Goal: Information Seeking & Learning: Learn about a topic

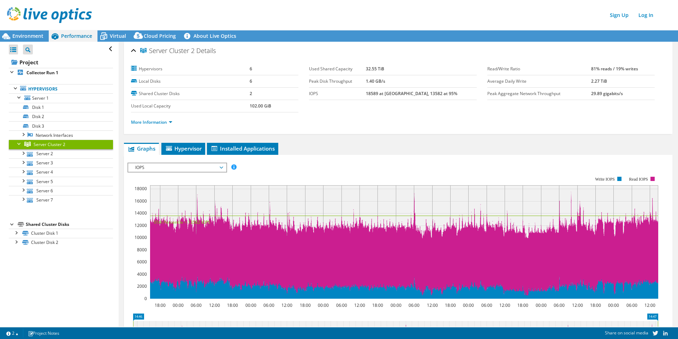
click at [31, 33] on span "Environment" at bounding box center [27, 35] width 31 height 7
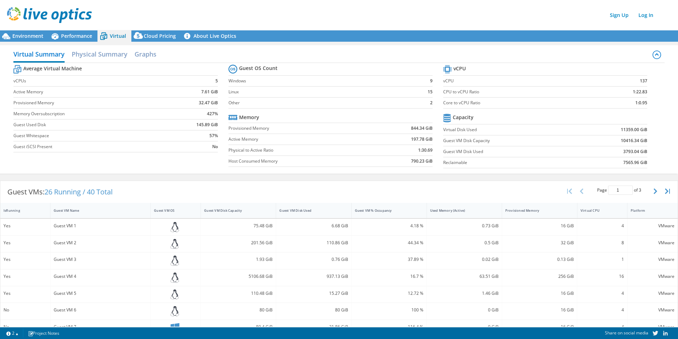
click at [80, 36] on span "Performance" at bounding box center [76, 35] width 31 height 7
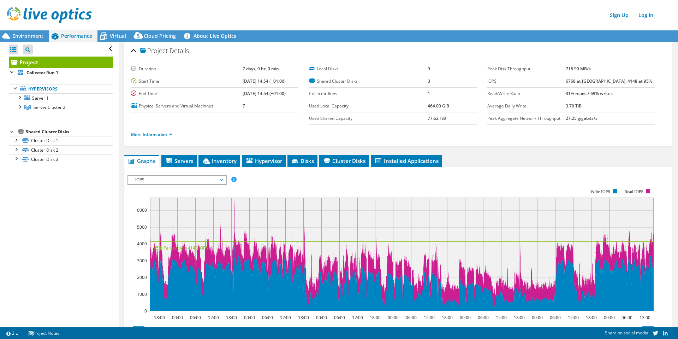
click at [19, 106] on div at bounding box center [19, 106] width 7 height 7
click at [38, 33] on span "Environment" at bounding box center [27, 35] width 31 height 7
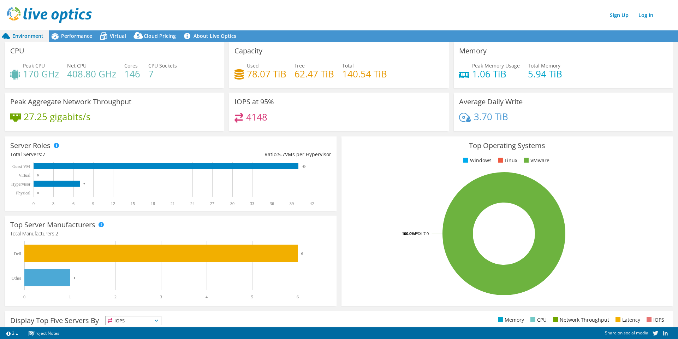
click at [79, 37] on span "Performance" at bounding box center [76, 35] width 31 height 7
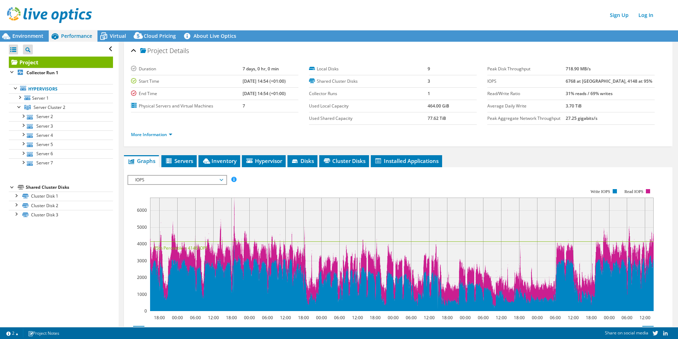
click at [188, 177] on span "IOPS" at bounding box center [177, 179] width 91 height 8
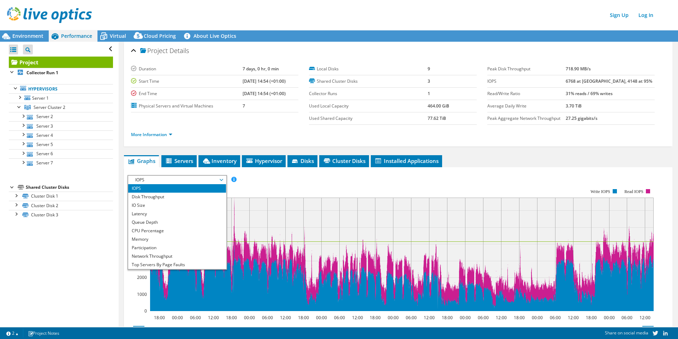
click at [177, 227] on li "CPU Percentage" at bounding box center [177, 230] width 98 height 8
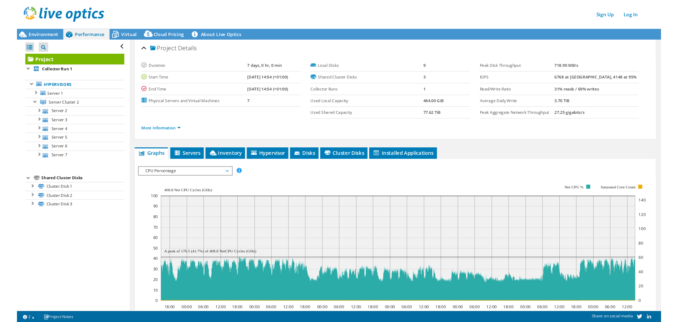
scroll to position [71, 0]
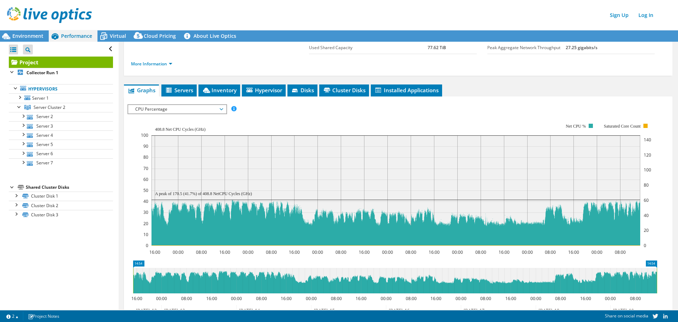
click at [27, 33] on span "Environment" at bounding box center [27, 35] width 31 height 7
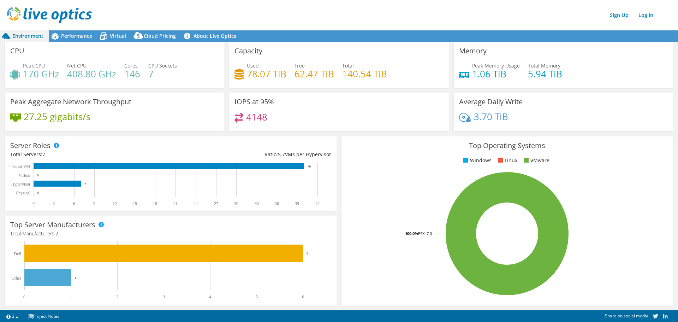
click at [73, 39] on div "Performance" at bounding box center [73, 35] width 49 height 11
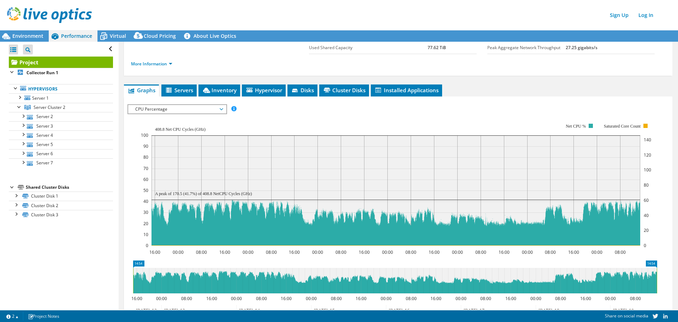
click at [29, 36] on span "Environment" at bounding box center [27, 35] width 31 height 7
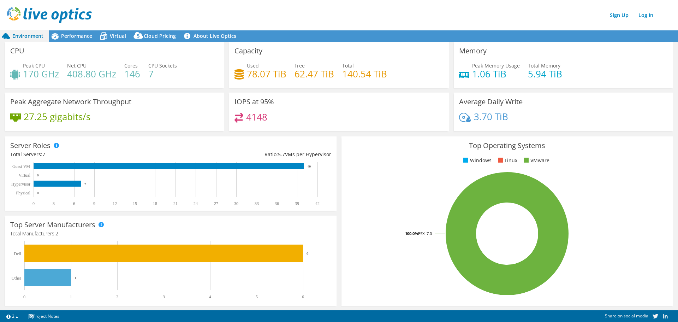
click at [124, 38] on span "Virtual" at bounding box center [118, 35] width 16 height 7
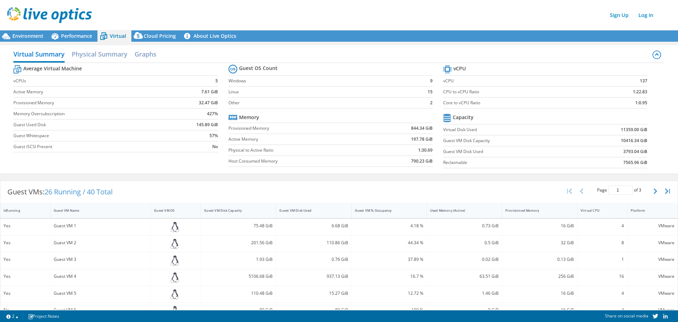
click at [76, 36] on span "Performance" at bounding box center [76, 35] width 31 height 7
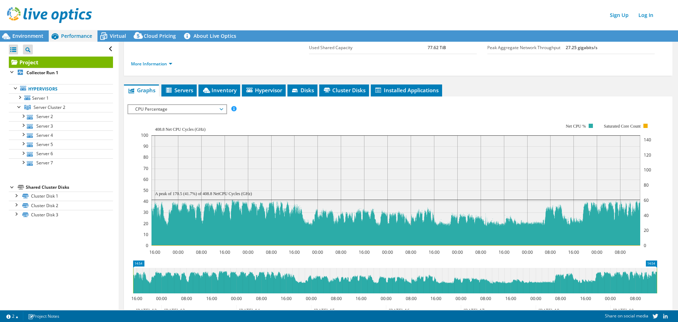
click at [44, 36] on div "Environment" at bounding box center [24, 35] width 49 height 11
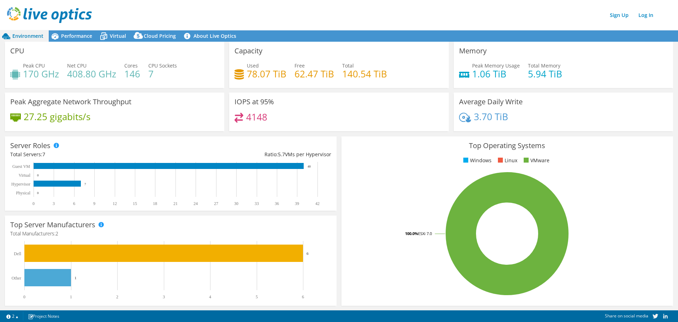
click at [128, 34] on div "Virtual" at bounding box center [114, 35] width 34 height 11
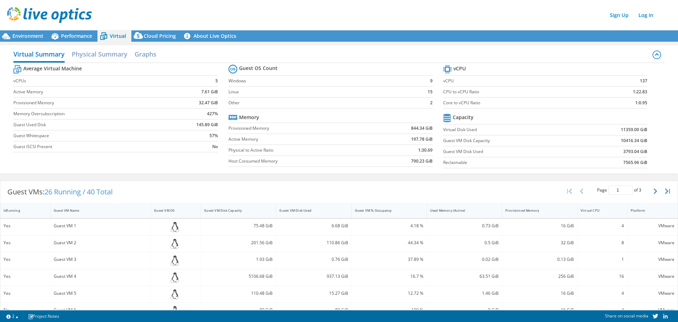
click at [56, 40] on icon at bounding box center [55, 36] width 12 height 12
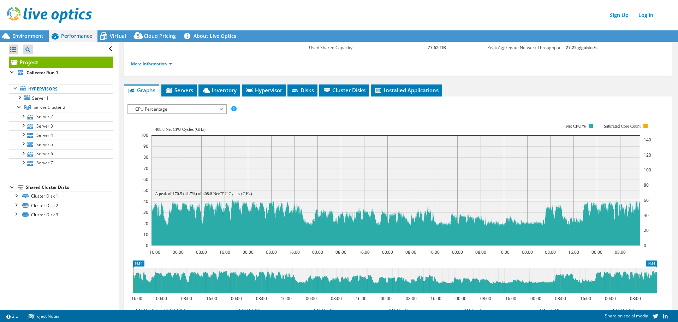
click at [25, 36] on span "Environment" at bounding box center [27, 35] width 31 height 7
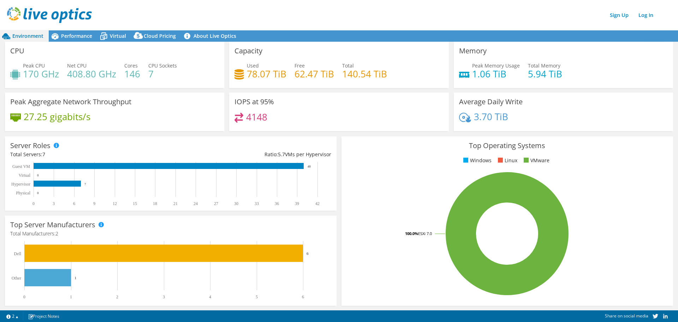
click at [69, 35] on span "Performance" at bounding box center [76, 35] width 31 height 7
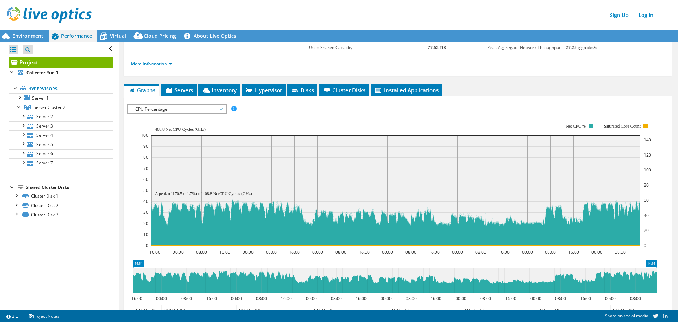
click at [166, 69] on div "More Information" at bounding box center [398, 64] width 534 height 20
click at [167, 66] on link "More Information" at bounding box center [151, 64] width 41 height 6
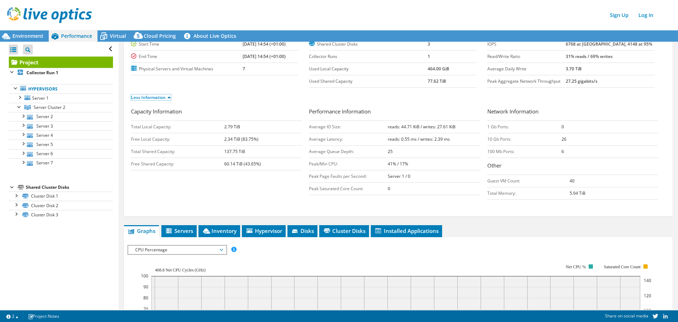
scroll to position [0, 0]
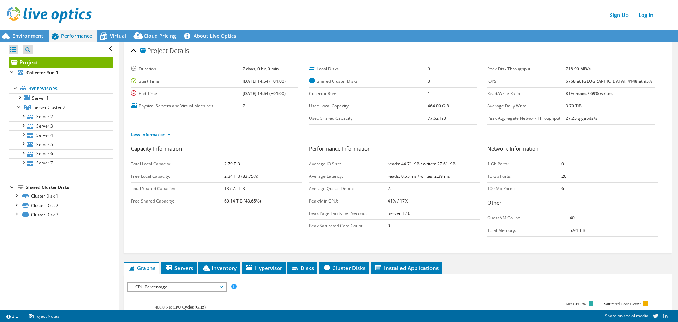
click at [120, 39] on div "Virtual" at bounding box center [114, 35] width 34 height 11
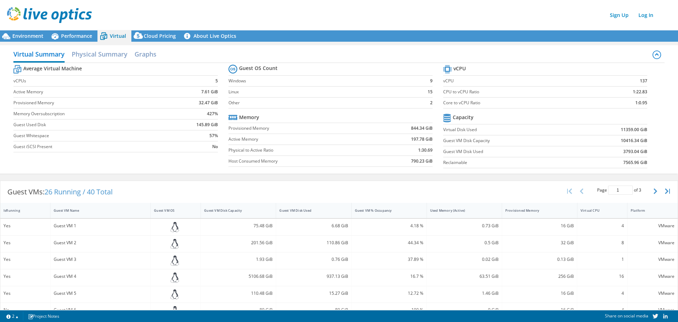
click at [23, 40] on div "Environment" at bounding box center [24, 35] width 49 height 11
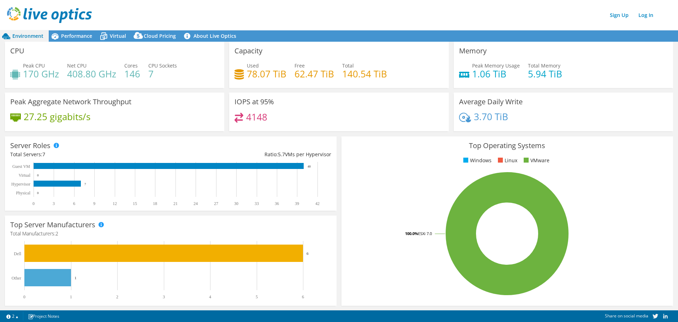
click at [84, 40] on div "Performance" at bounding box center [73, 35] width 49 height 11
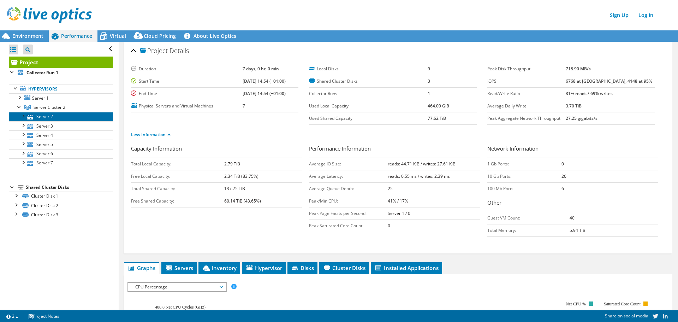
click at [59, 117] on link "Server 2" at bounding box center [61, 116] width 104 height 9
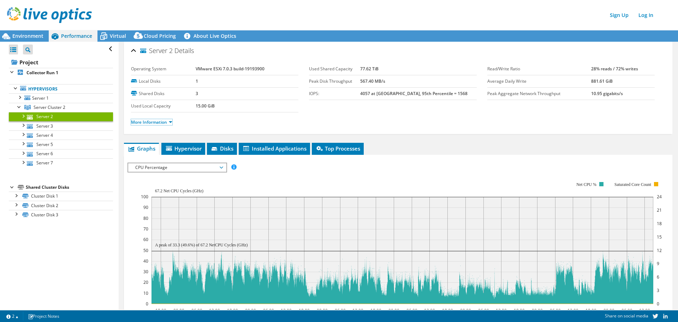
click at [172, 121] on link "More Information" at bounding box center [151, 122] width 41 height 6
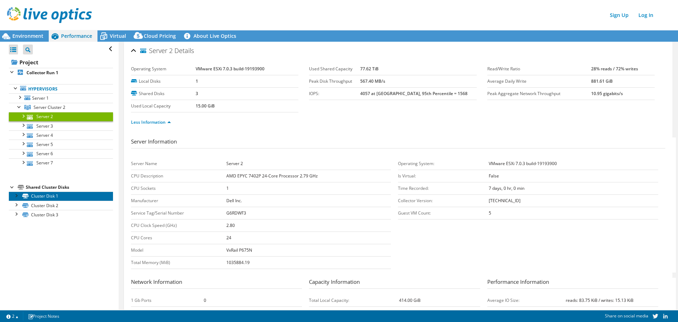
click at [56, 198] on link "Cluster Disk 1" at bounding box center [61, 195] width 104 height 9
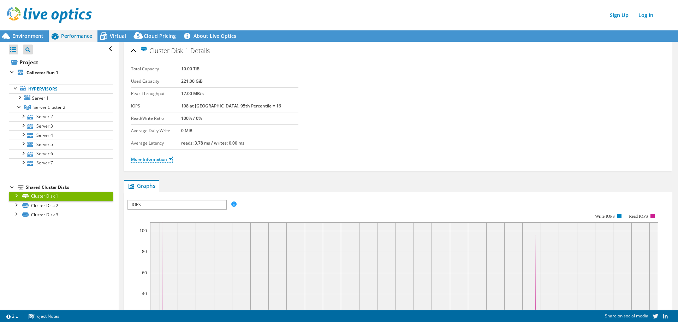
click at [164, 159] on link "More Information" at bounding box center [151, 159] width 41 height 6
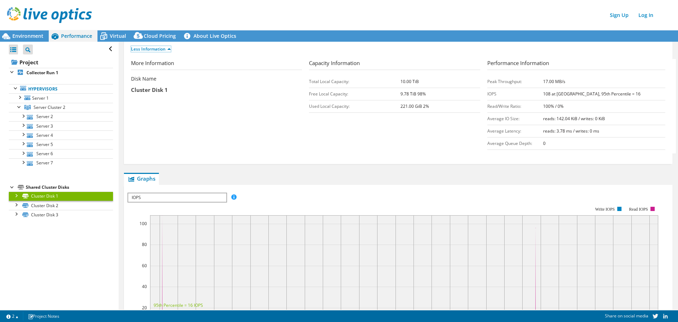
scroll to position [71, 0]
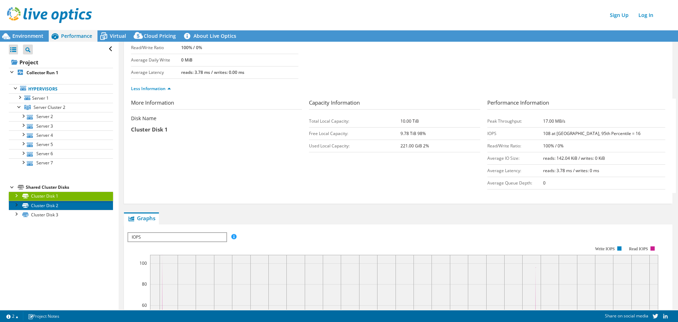
click at [78, 205] on link "Cluster Disk 2" at bounding box center [61, 205] width 104 height 9
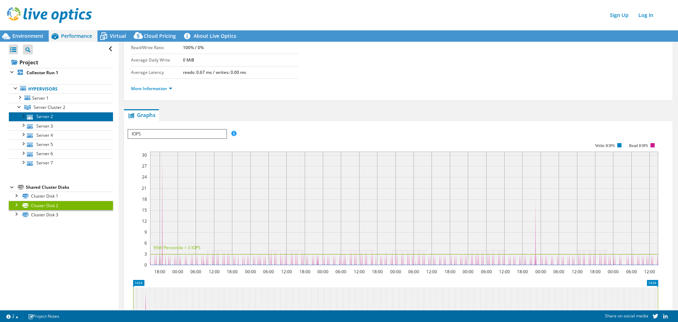
click at [62, 119] on link "Server 2" at bounding box center [61, 116] width 104 height 9
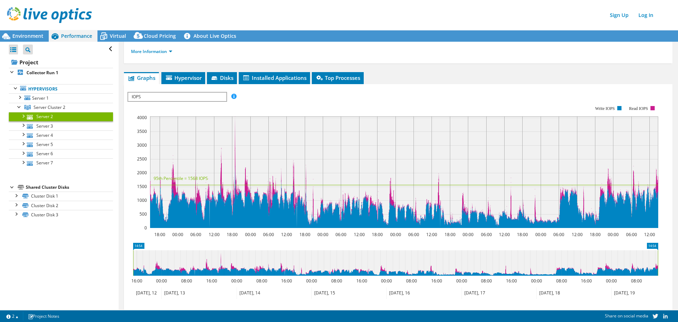
click at [72, 88] on link "Hypervisors" at bounding box center [61, 88] width 104 height 9
click at [48, 90] on link "Hypervisors" at bounding box center [61, 88] width 104 height 9
click at [47, 70] on b "Collector Run 1" at bounding box center [42, 73] width 32 height 6
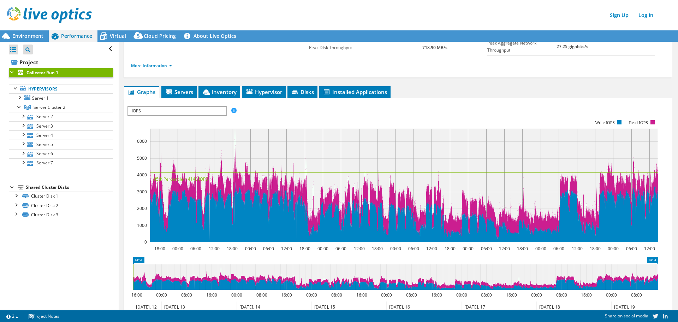
click at [225, 95] on li "Inventory" at bounding box center [219, 92] width 42 height 12
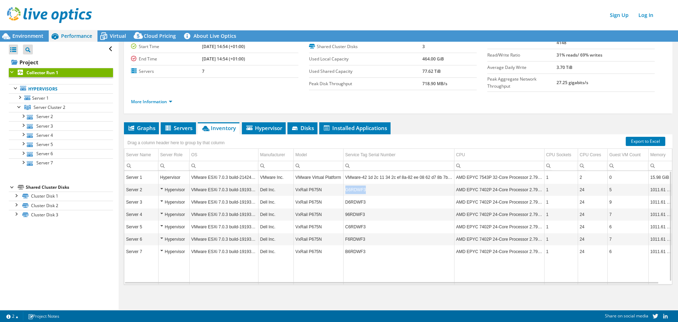
drag, startPoint x: 365, startPoint y: 187, endPoint x: 343, endPoint y: 190, distance: 21.7
click at [343, 190] on td "G6RDWF3" at bounding box center [398, 190] width 111 height 12
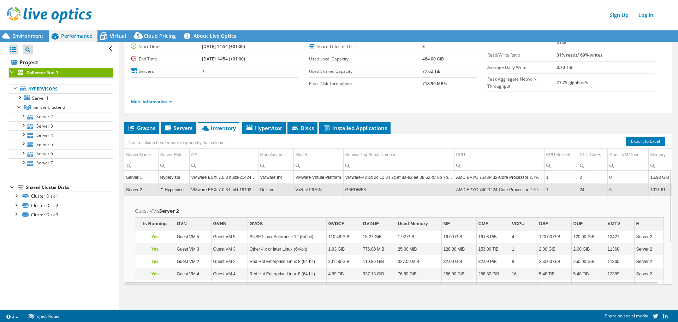
click at [349, 188] on td "G6RDWF3" at bounding box center [398, 190] width 111 height 12
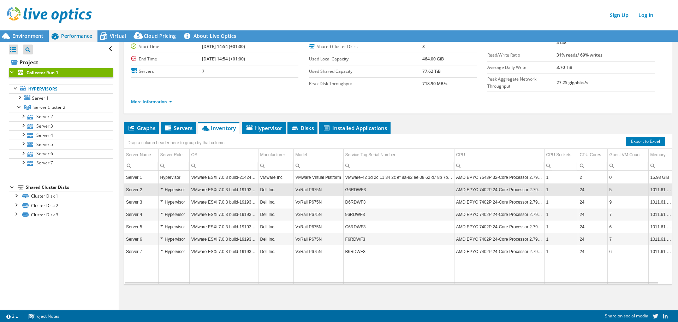
click at [348, 188] on td "G6RDWF3" at bounding box center [398, 190] width 111 height 12
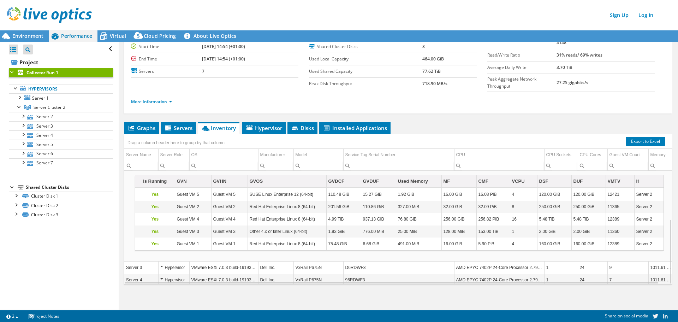
scroll to position [84, 0]
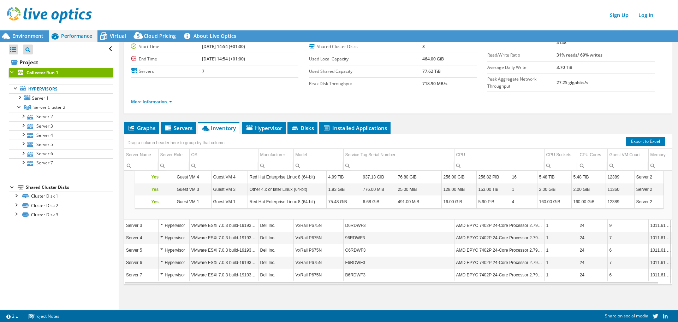
click at [166, 226] on div "Hypervisor" at bounding box center [173, 225] width 27 height 8
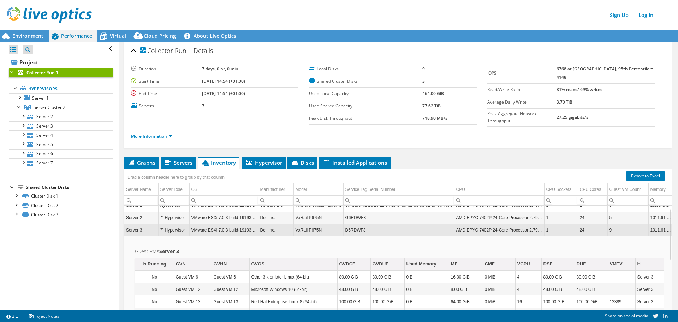
scroll to position [0, 0]
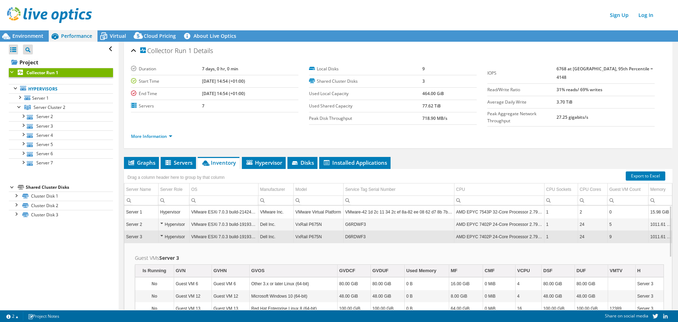
click at [161, 234] on div "Hypervisor" at bounding box center [173, 236] width 27 height 8
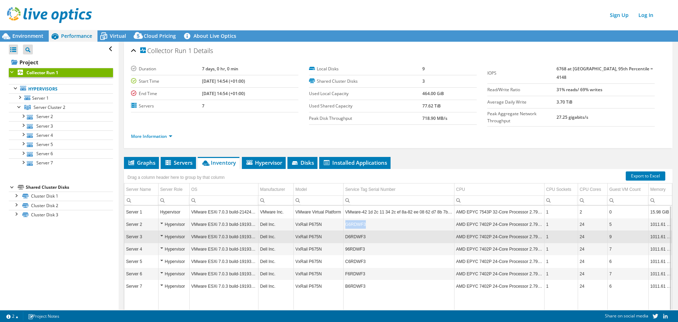
drag, startPoint x: 366, startPoint y: 222, endPoint x: 345, endPoint y: 222, distance: 21.2
click at [345, 222] on td "G6RDWF3" at bounding box center [398, 224] width 111 height 12
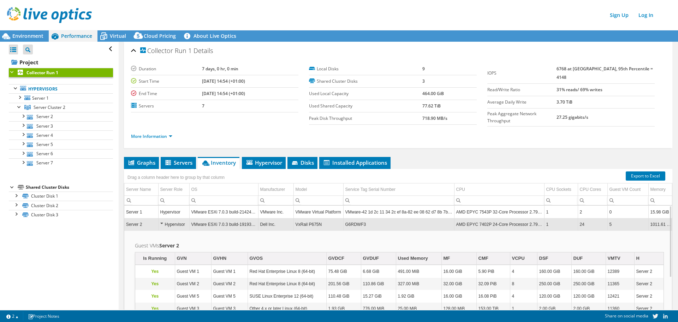
click at [350, 221] on td "G6RDWF3" at bounding box center [398, 224] width 111 height 12
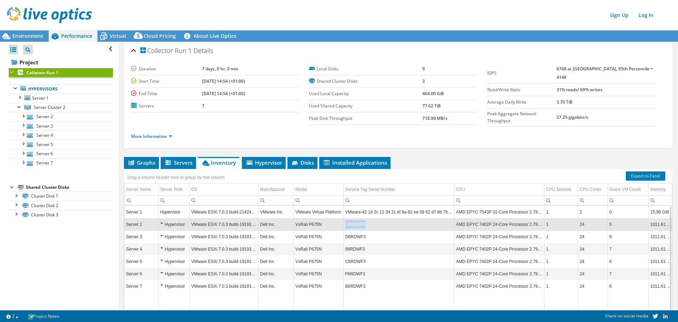
drag, startPoint x: 346, startPoint y: 220, endPoint x: 363, endPoint y: 224, distance: 18.0
click at [363, 224] on td "G6RDWF3" at bounding box center [398, 224] width 111 height 12
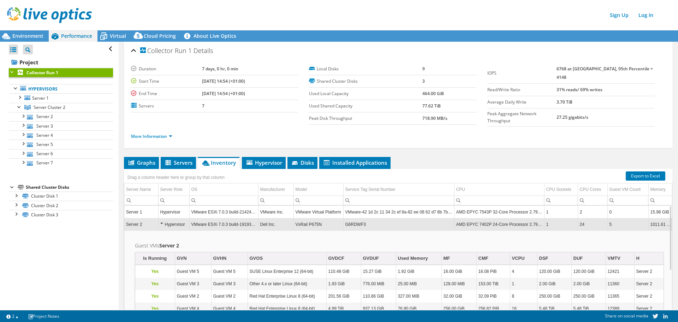
click at [161, 220] on div "Hypervisor" at bounding box center [173, 224] width 27 height 8
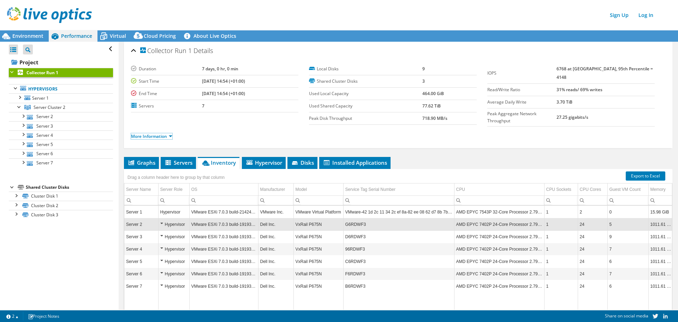
click at [171, 135] on link "More Information" at bounding box center [151, 136] width 41 height 6
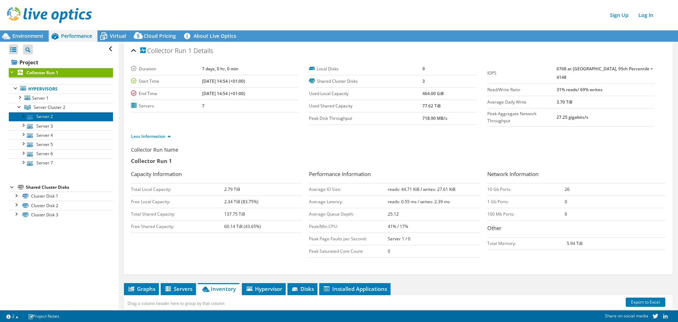
click at [58, 115] on link "Server 2" at bounding box center [61, 116] width 104 height 9
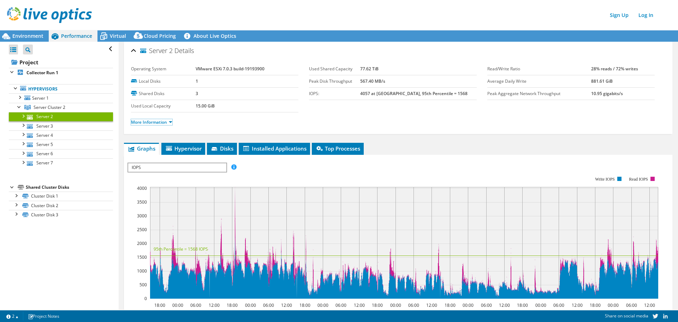
click at [156, 122] on link "More Information" at bounding box center [151, 122] width 41 height 6
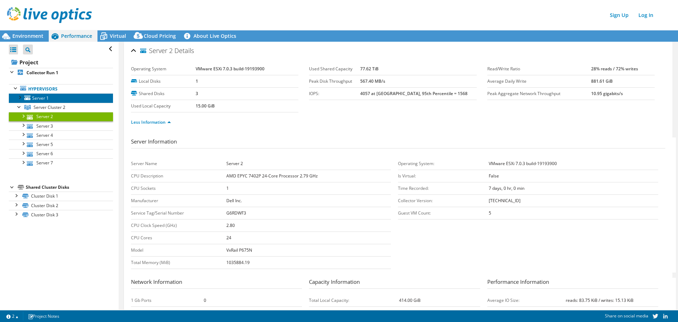
click at [66, 99] on link "Server 1" at bounding box center [61, 97] width 104 height 9
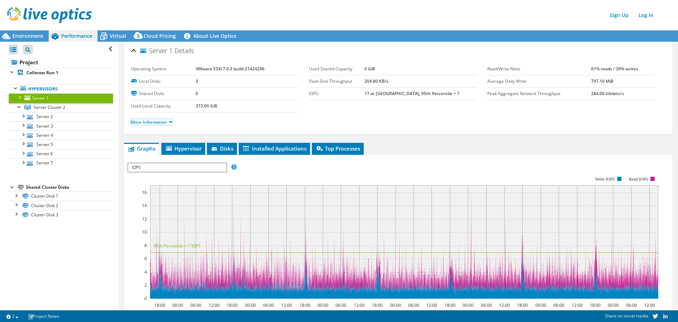
click at [171, 123] on link "More Information" at bounding box center [151, 122] width 41 height 6
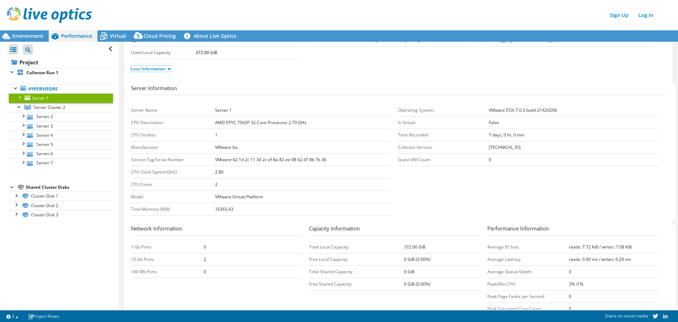
scroll to position [71, 0]
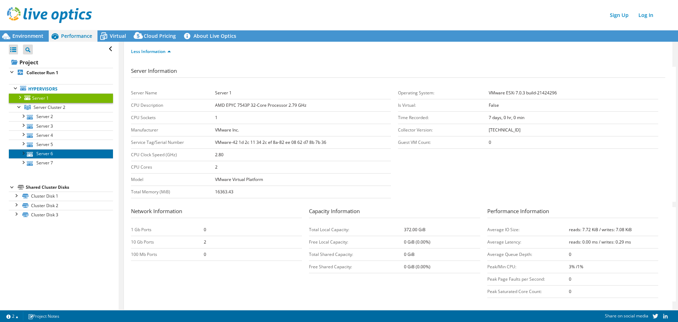
click at [68, 156] on link "Server 6" at bounding box center [61, 153] width 104 height 9
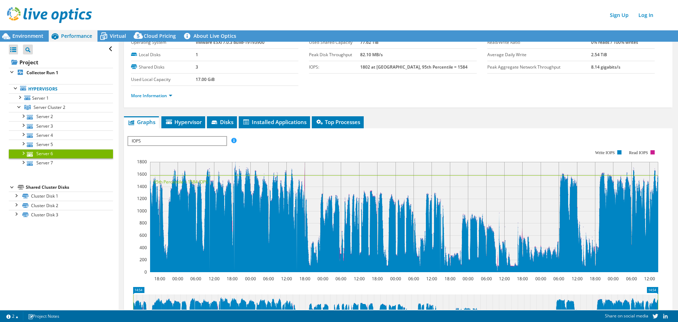
scroll to position [0, 0]
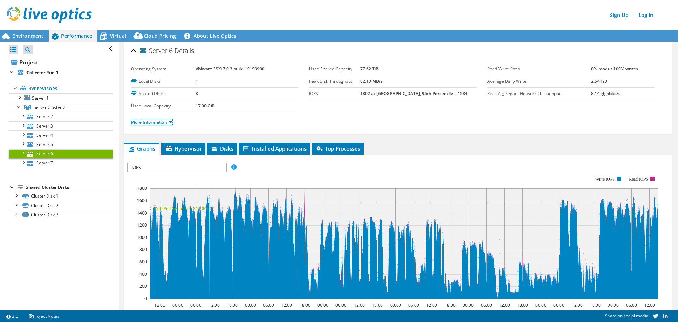
click at [172, 123] on link "More Information" at bounding box center [151, 122] width 41 height 6
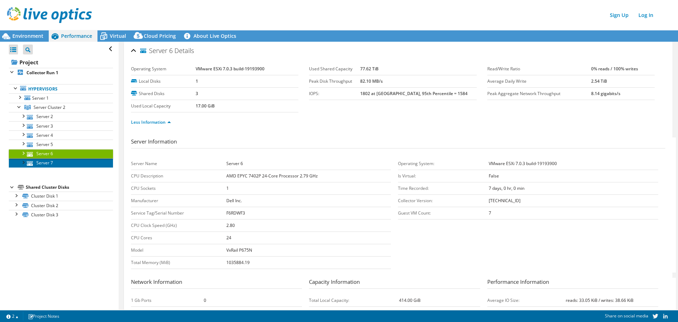
click at [48, 163] on link "Server 7" at bounding box center [61, 162] width 104 height 9
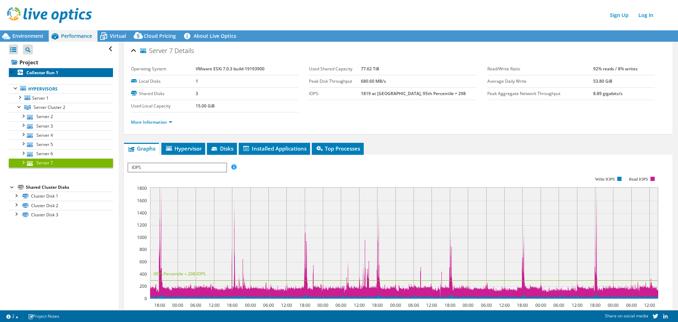
click at [58, 70] on b "Collector Run 1" at bounding box center [42, 73] width 32 height 6
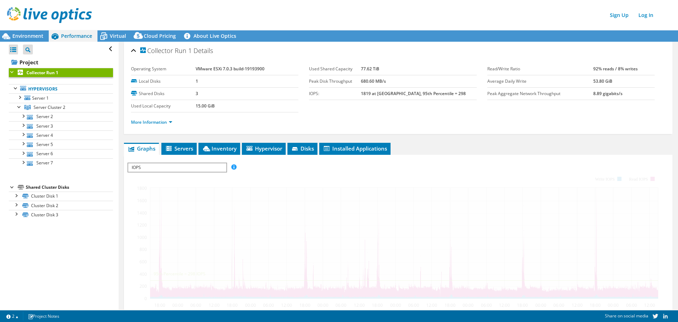
click at [236, 149] on span "Inventory" at bounding box center [219, 148] width 35 height 7
click at [230, 148] on span "Inventory" at bounding box center [219, 148] width 35 height 7
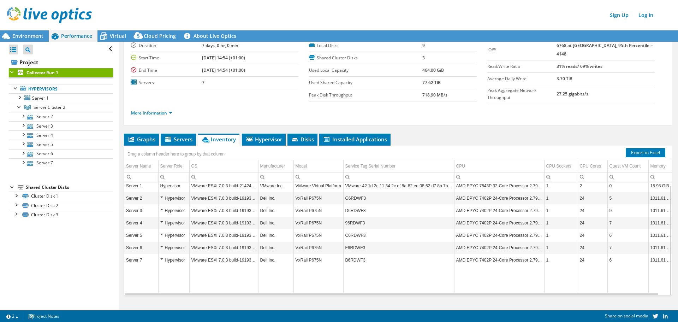
scroll to position [35, 0]
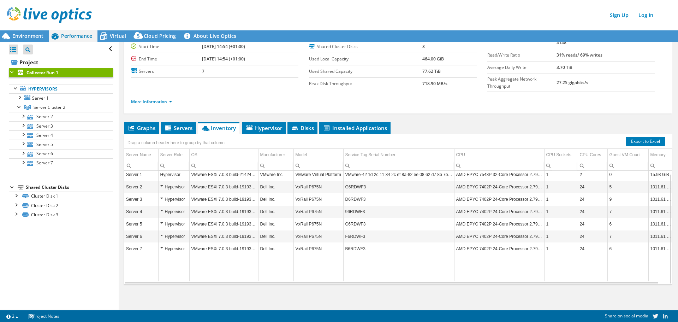
drag, startPoint x: 539, startPoint y: 92, endPoint x: 504, endPoint y: 106, distance: 36.8
click at [539, 92] on div "More Information" at bounding box center [398, 102] width 534 height 20
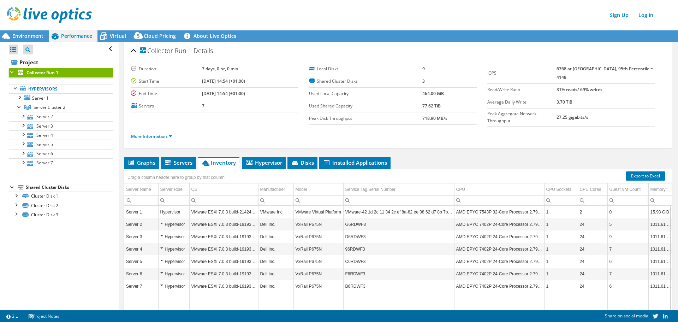
click at [20, 38] on span "Environment" at bounding box center [27, 35] width 31 height 7
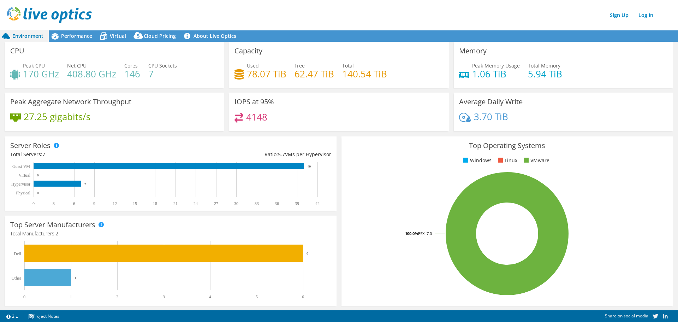
click at [62, 36] on span "Performance" at bounding box center [76, 35] width 31 height 7
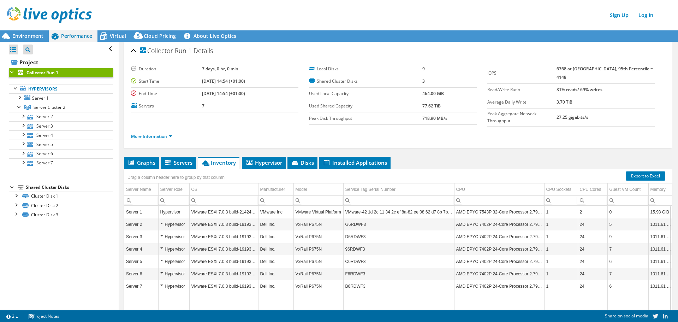
drag, startPoint x: 223, startPoint y: 209, endPoint x: 203, endPoint y: 197, distance: 23.4
click at [223, 209] on td "VMware ESXi 7.0.3 build-21424296" at bounding box center [223, 212] width 69 height 12
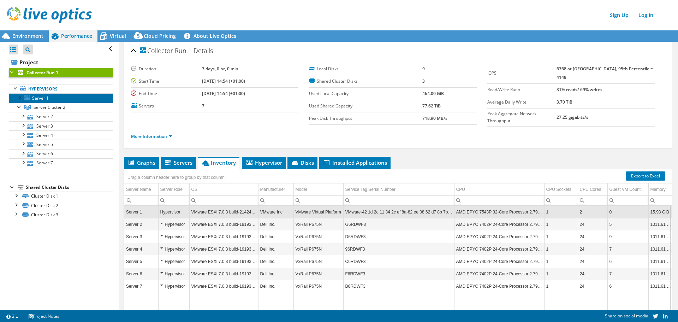
click at [46, 96] on span "Server 1" at bounding box center [40, 98] width 17 height 6
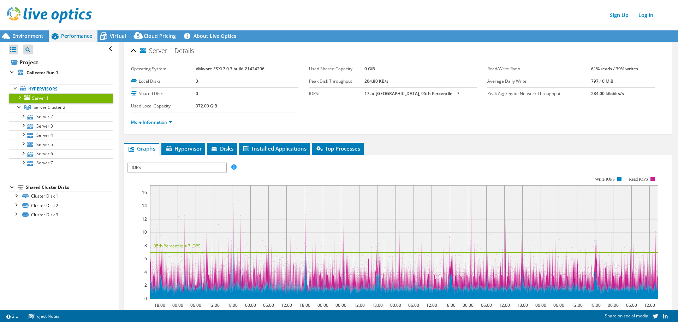
click at [171, 131] on div "More Information" at bounding box center [398, 122] width 534 height 20
click at [172, 124] on link "More Information" at bounding box center [151, 122] width 41 height 6
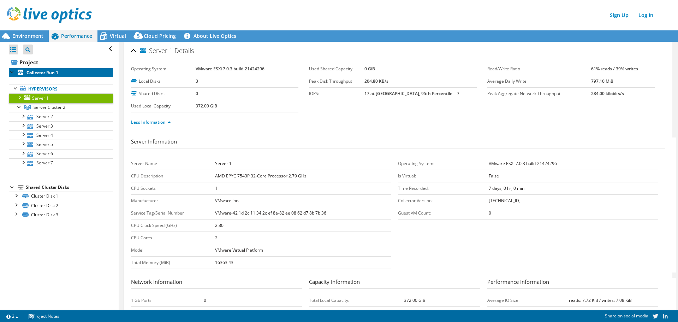
click at [26, 74] on link "Collector Run 1" at bounding box center [61, 72] width 104 height 9
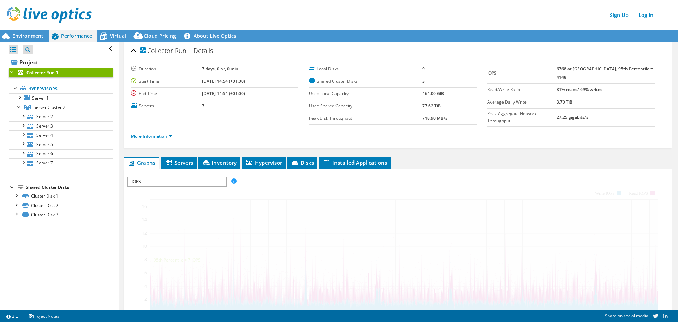
click at [38, 36] on span "Environment" at bounding box center [27, 35] width 31 height 7
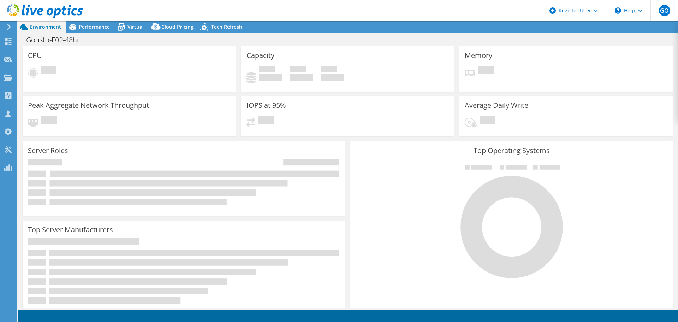
select select "USD"
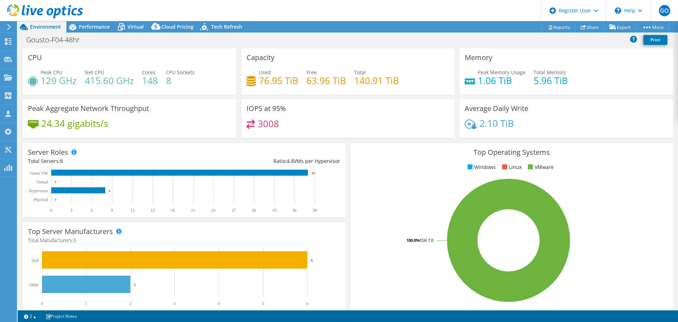
click at [121, 25] on icon at bounding box center [121, 28] width 7 height 6
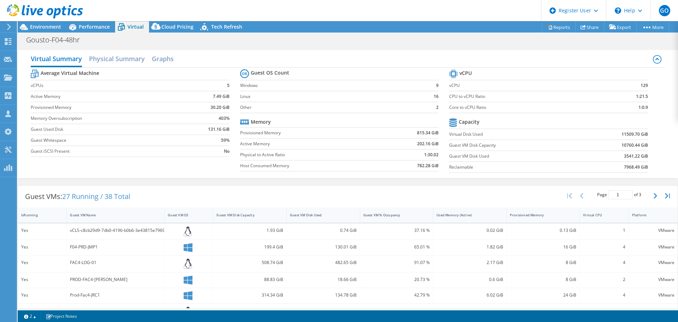
click at [111, 30] on div "Performance" at bounding box center [90, 26] width 49 height 11
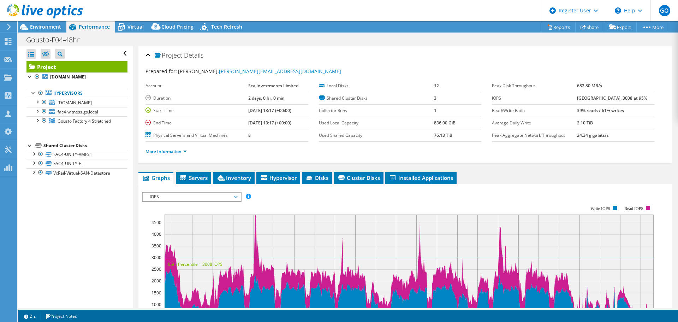
click at [47, 29] on span "Environment" at bounding box center [45, 26] width 31 height 7
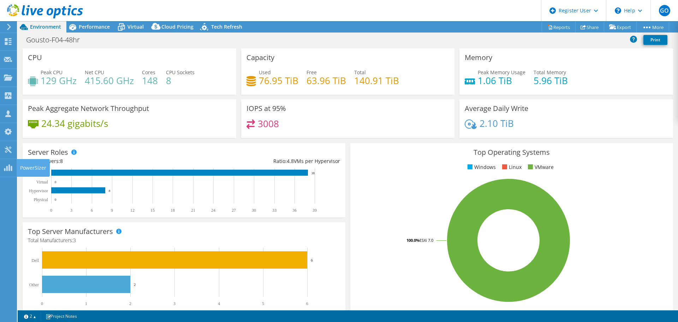
click at [8, 169] on icon at bounding box center [8, 167] width 8 height 7
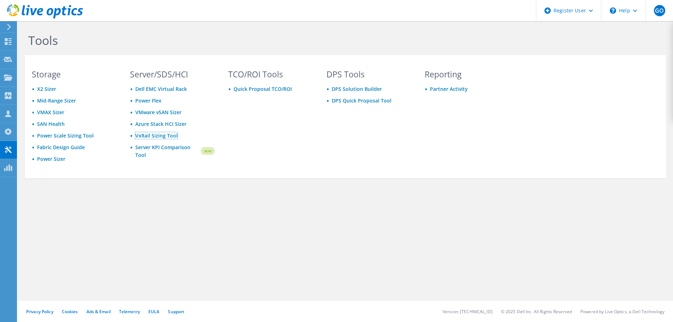
click at [151, 132] on link "VxRail Sizing Tool" at bounding box center [156, 135] width 42 height 7
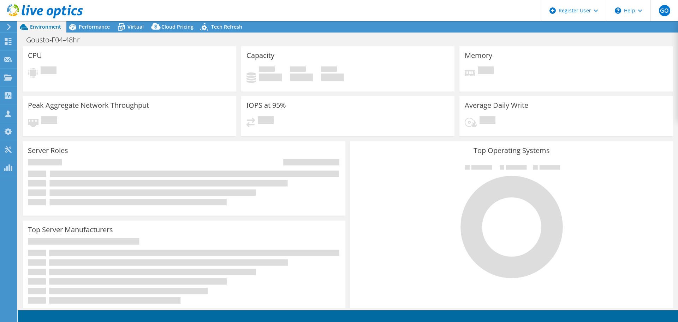
select select "SelectRegion"
select select "USD"
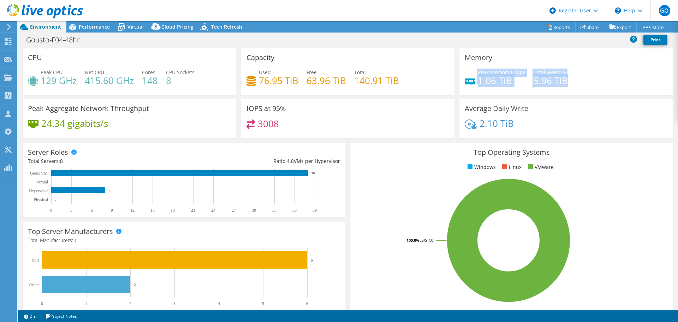
drag, startPoint x: 565, startPoint y: 81, endPoint x: 466, endPoint y: 81, distance: 98.1
click at [466, 81] on div "Peak Memory Usage 1.06 TiB Total Memory 5.96 TiB" at bounding box center [566, 79] width 203 height 23
